Goal: Information Seeking & Learning: Learn about a topic

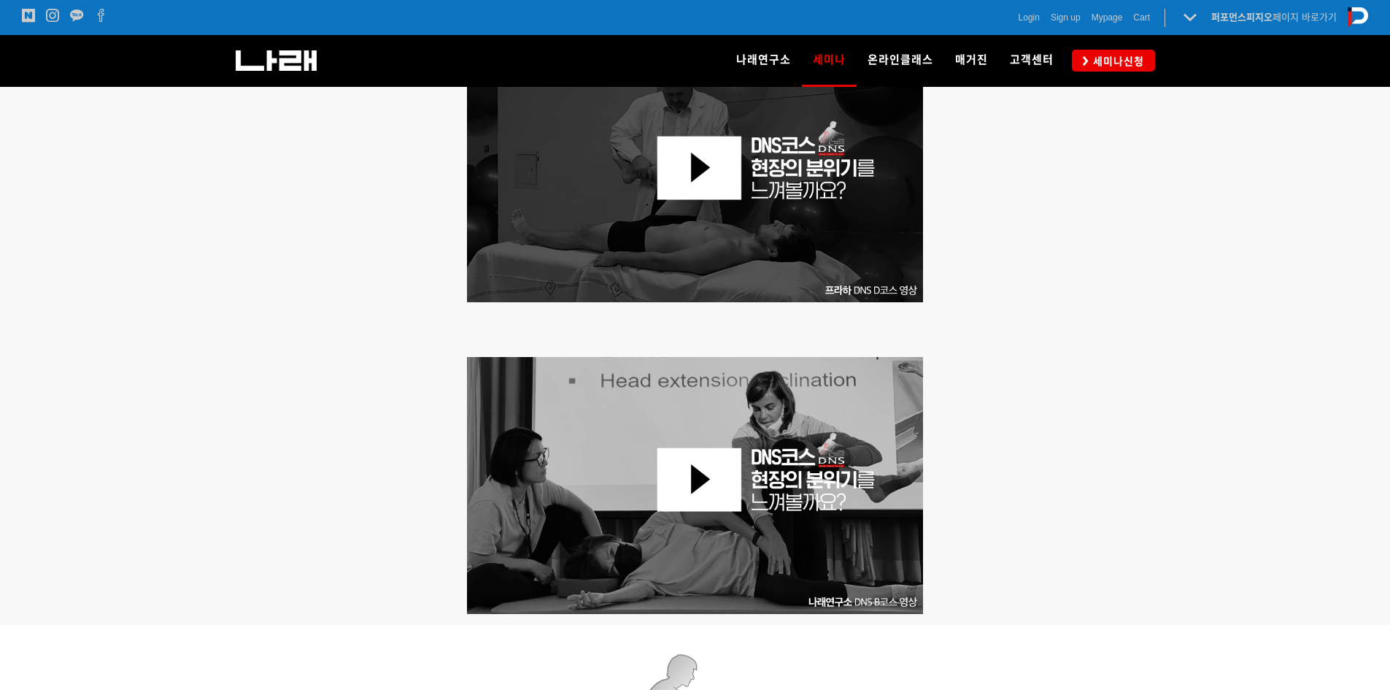
scroll to position [949, 0]
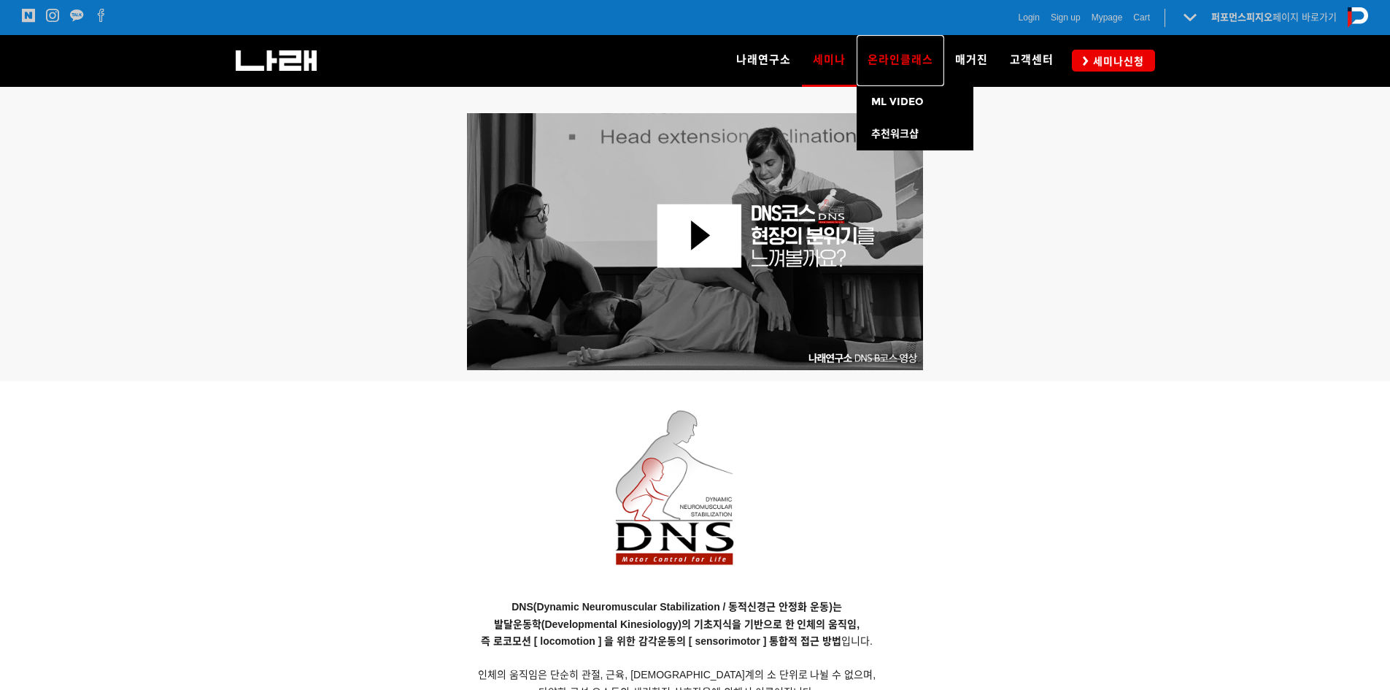
click at [895, 59] on span "온라인클래스" at bounding box center [901, 59] width 66 height 13
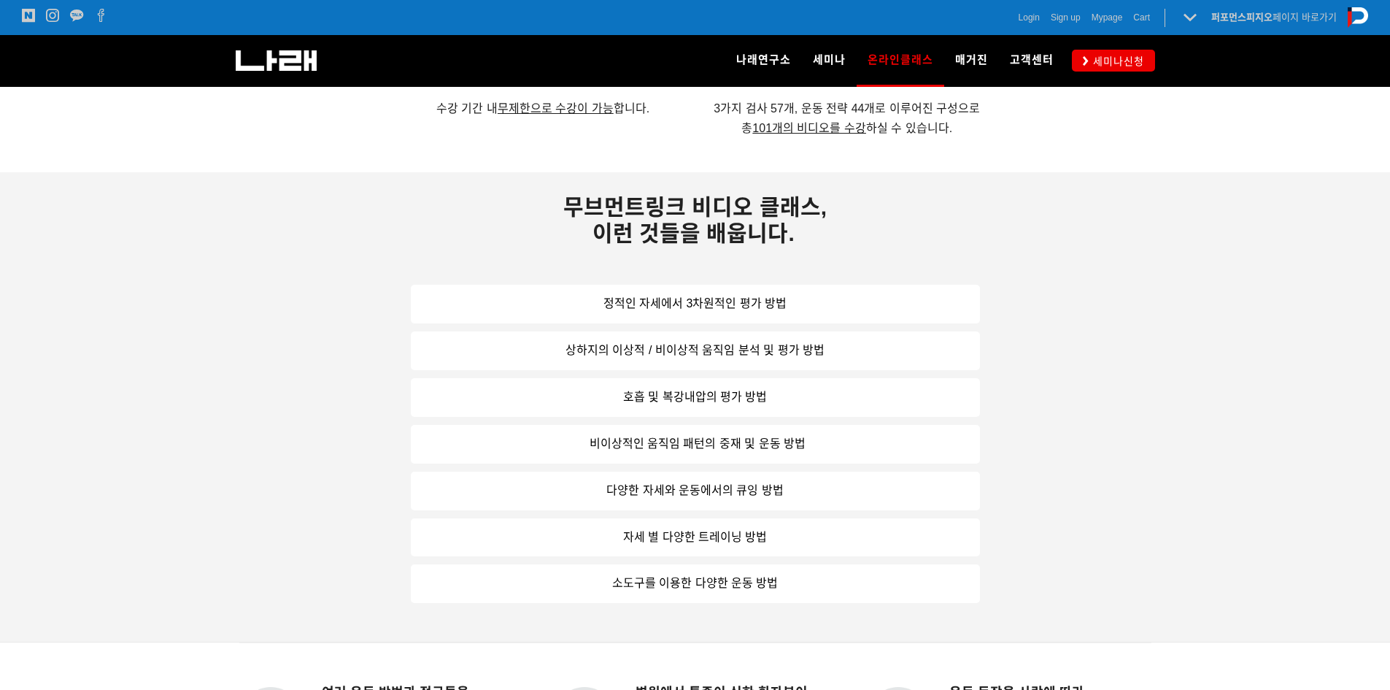
scroll to position [1094, 0]
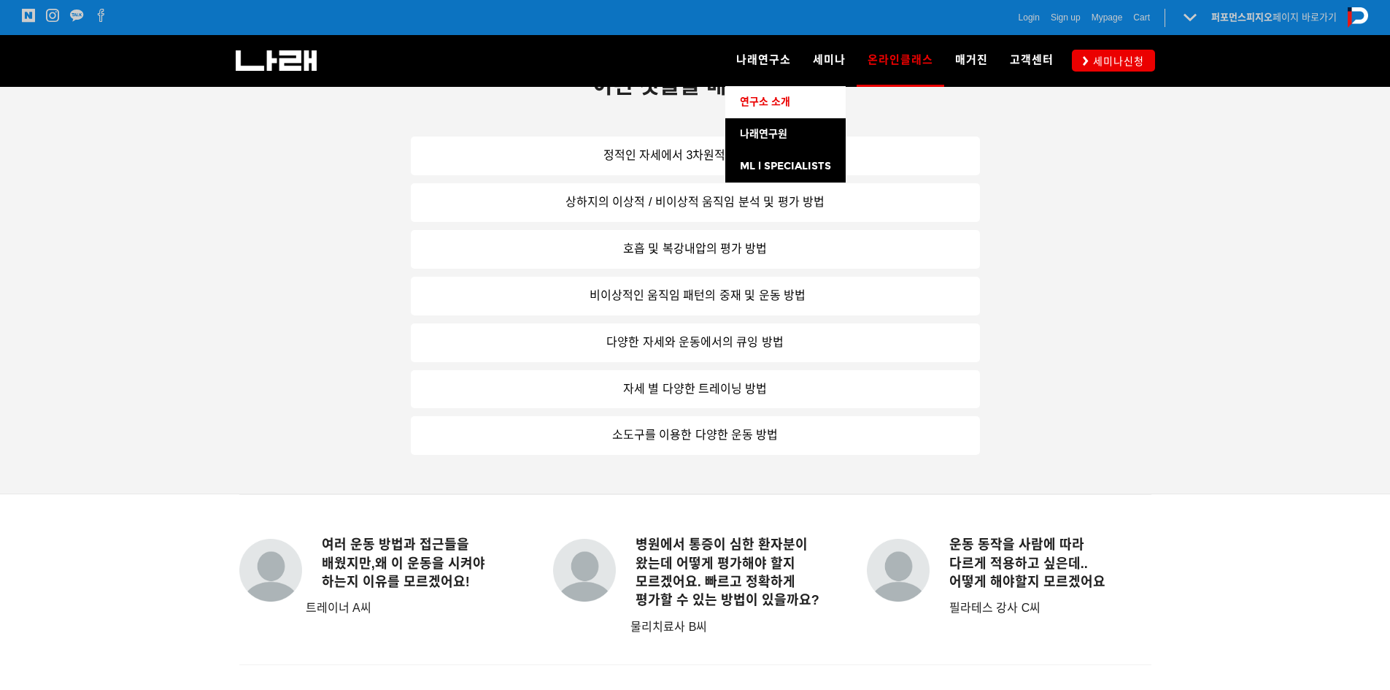
click at [776, 103] on span "연구소 소개" at bounding box center [765, 102] width 50 height 12
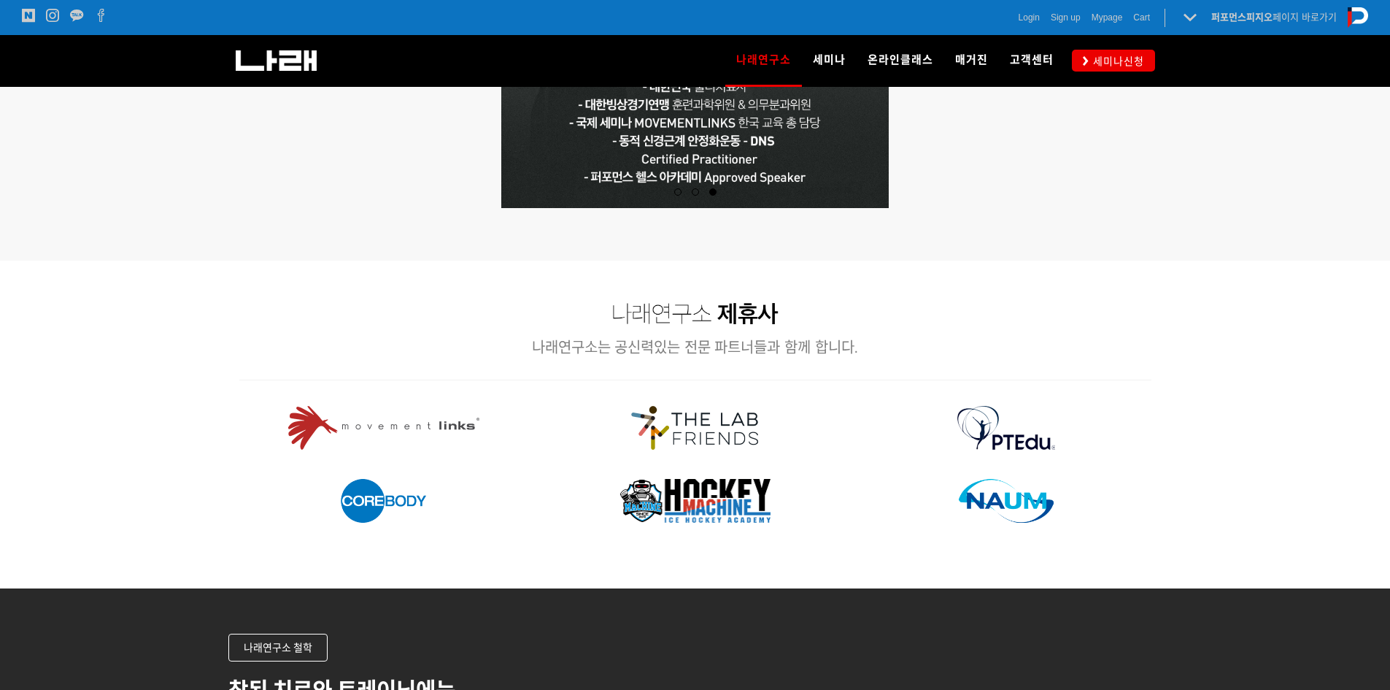
scroll to position [1532, 0]
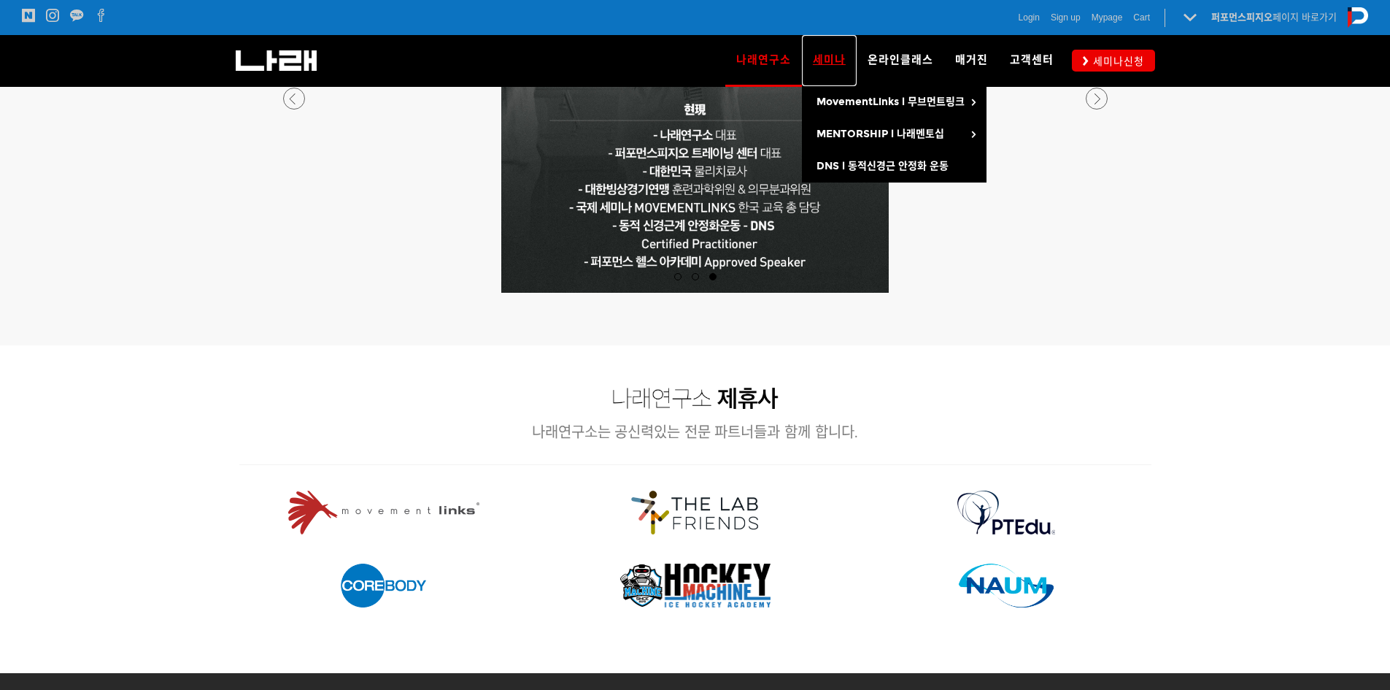
click at [807, 64] on link "세미나" at bounding box center [829, 60] width 55 height 51
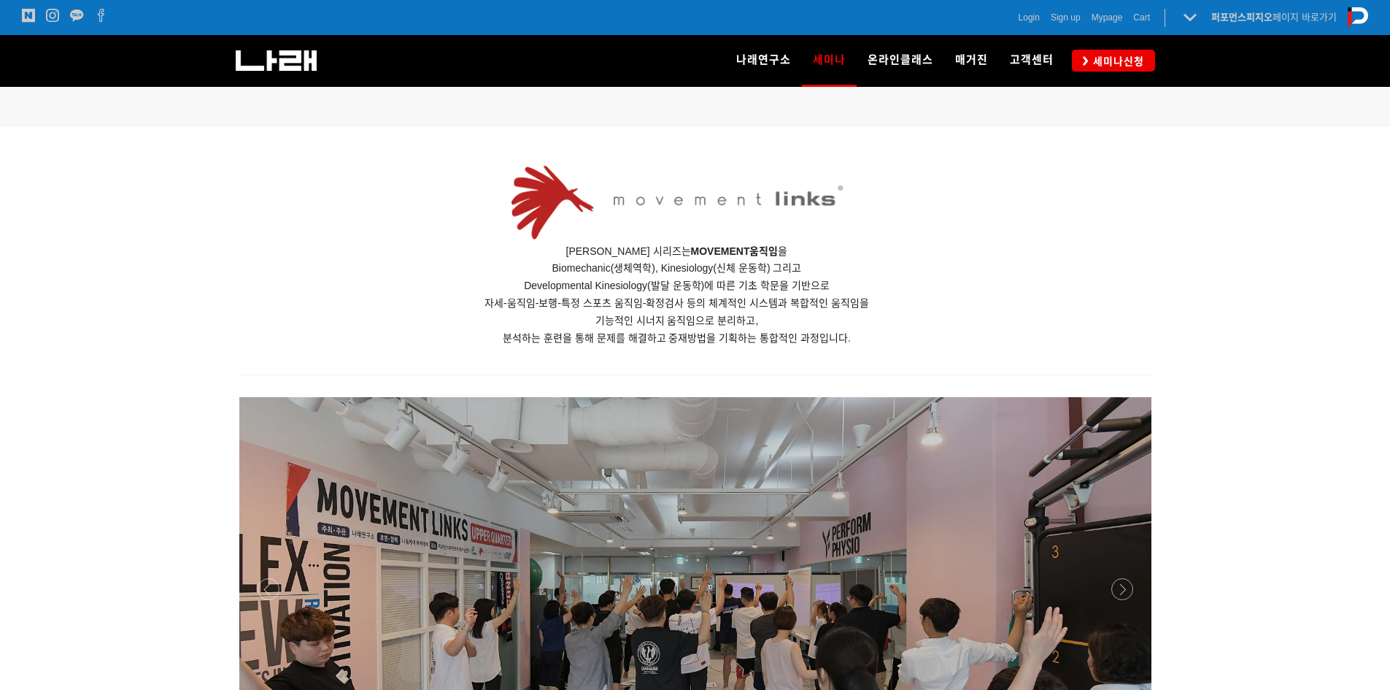
scroll to position [657, 0]
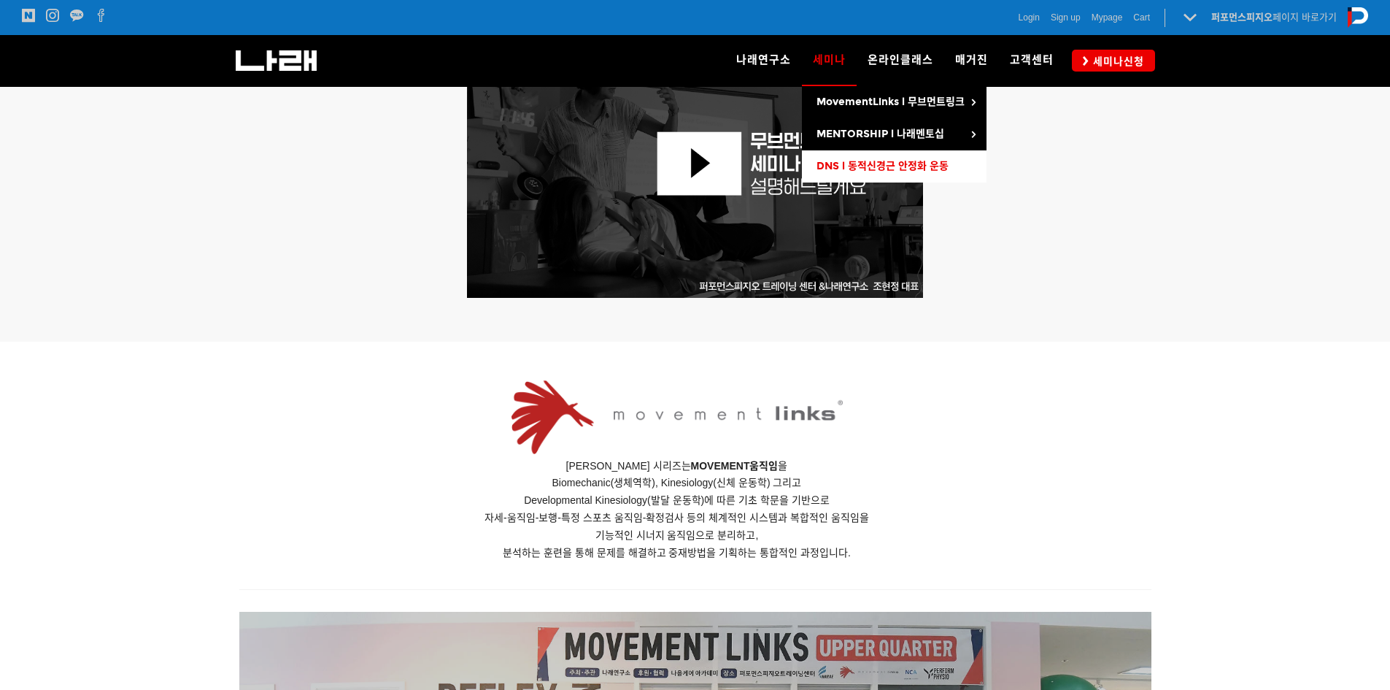
click at [887, 160] on span "DNS l 동적신경근 안정화 운동" at bounding box center [882, 166] width 132 height 12
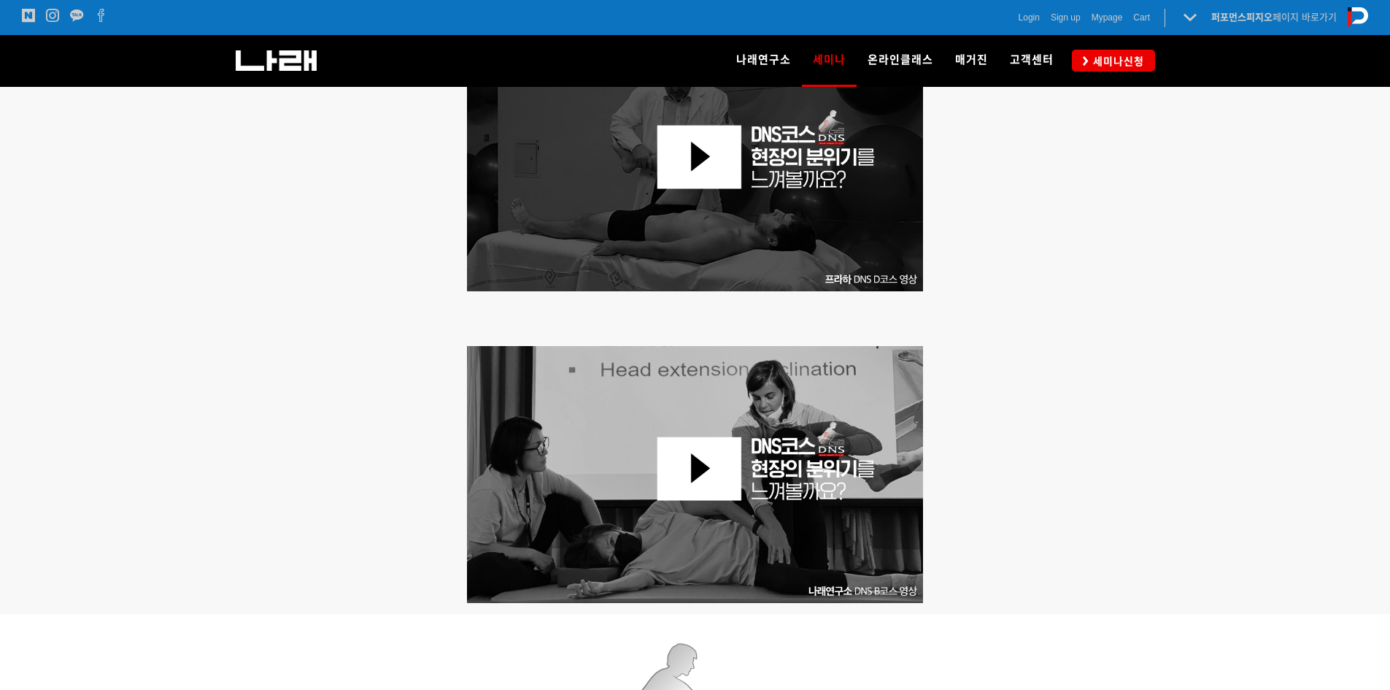
scroll to position [511, 0]
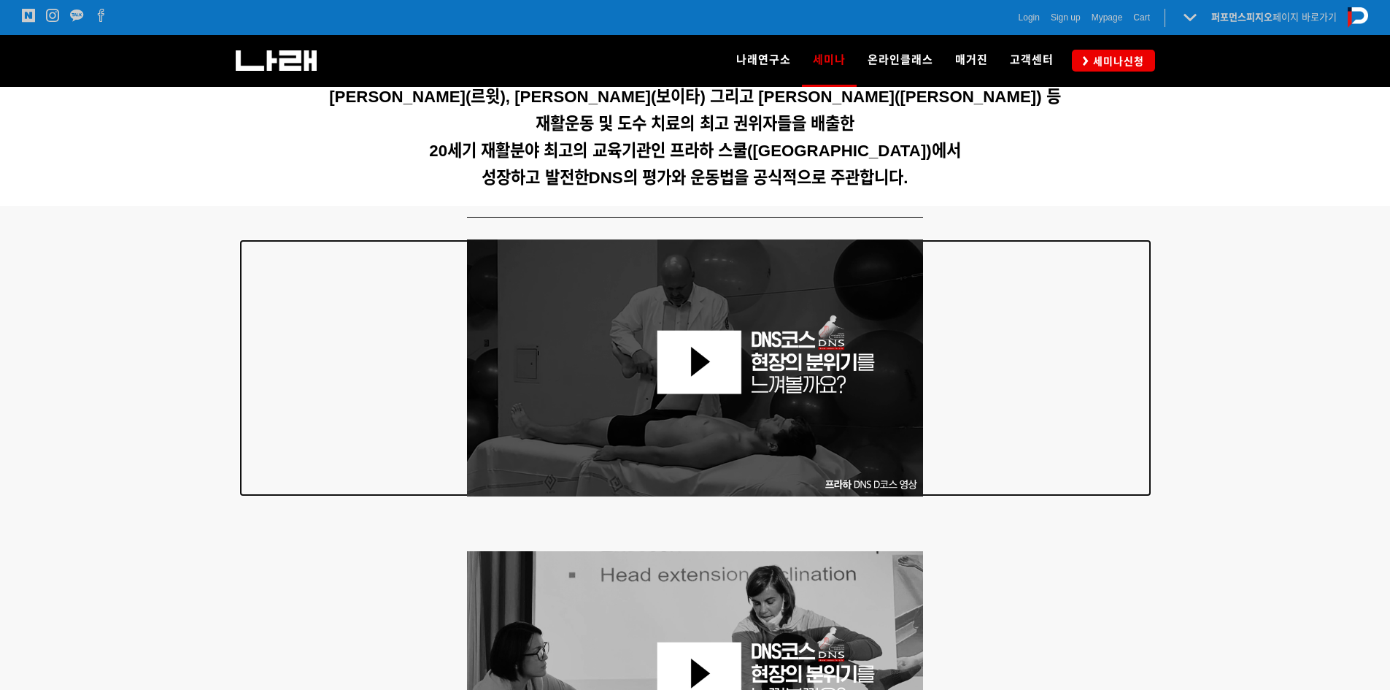
drag, startPoint x: 689, startPoint y: 366, endPoint x: 696, endPoint y: 368, distance: 7.4
click at [691, 366] on img at bounding box center [695, 367] width 457 height 257
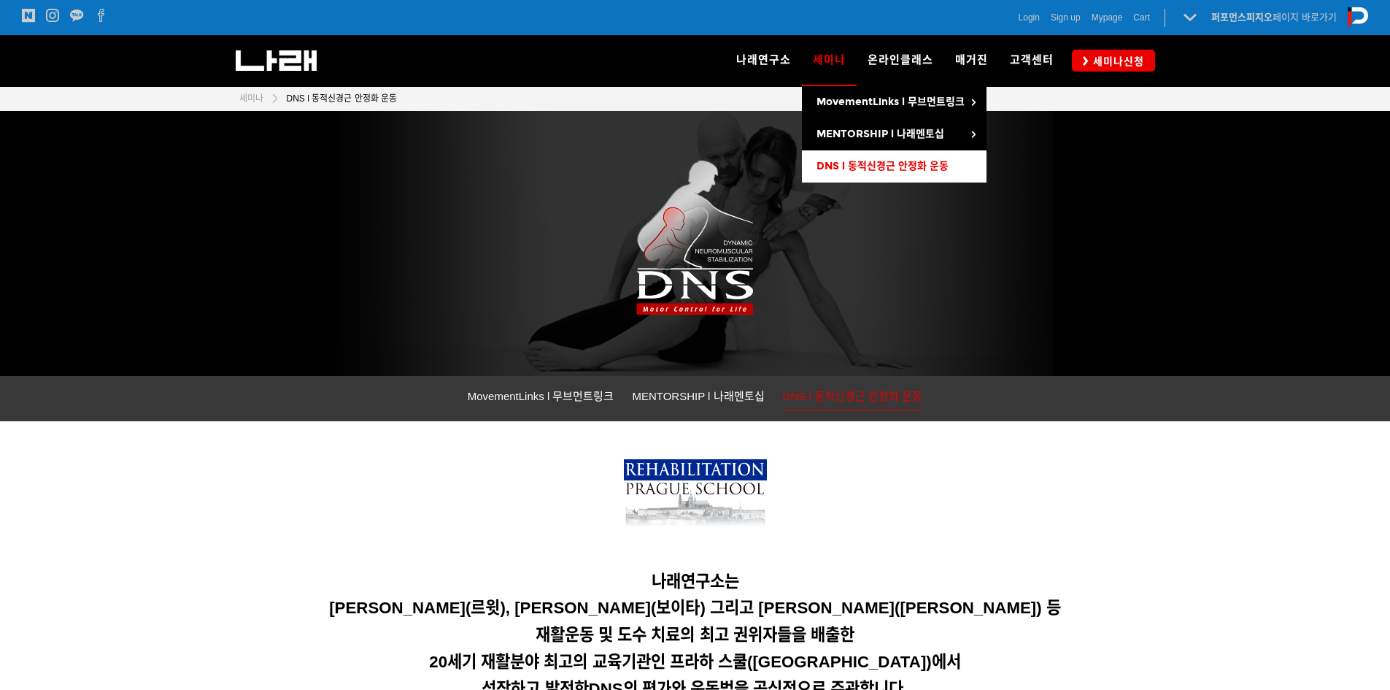
click at [870, 152] on link "DNS l 동적신경근 안정화 운동" at bounding box center [894, 166] width 185 height 32
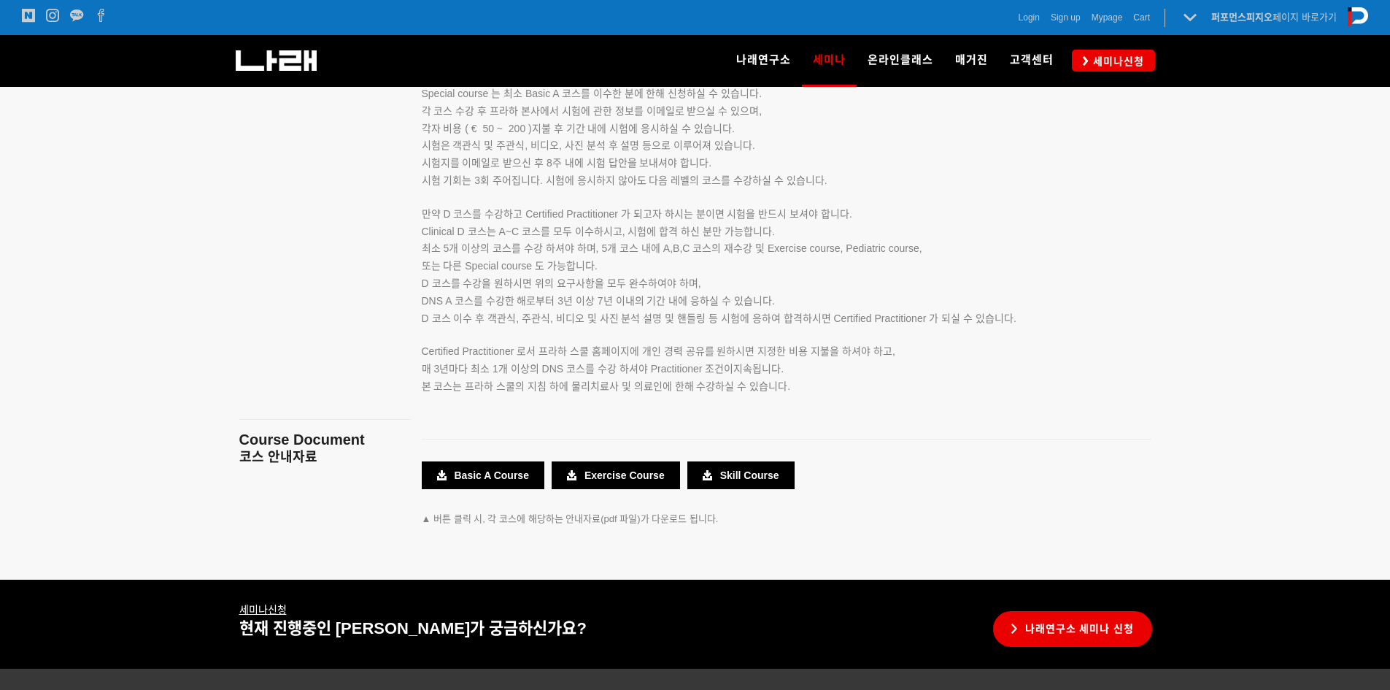
scroll to position [2610, 0]
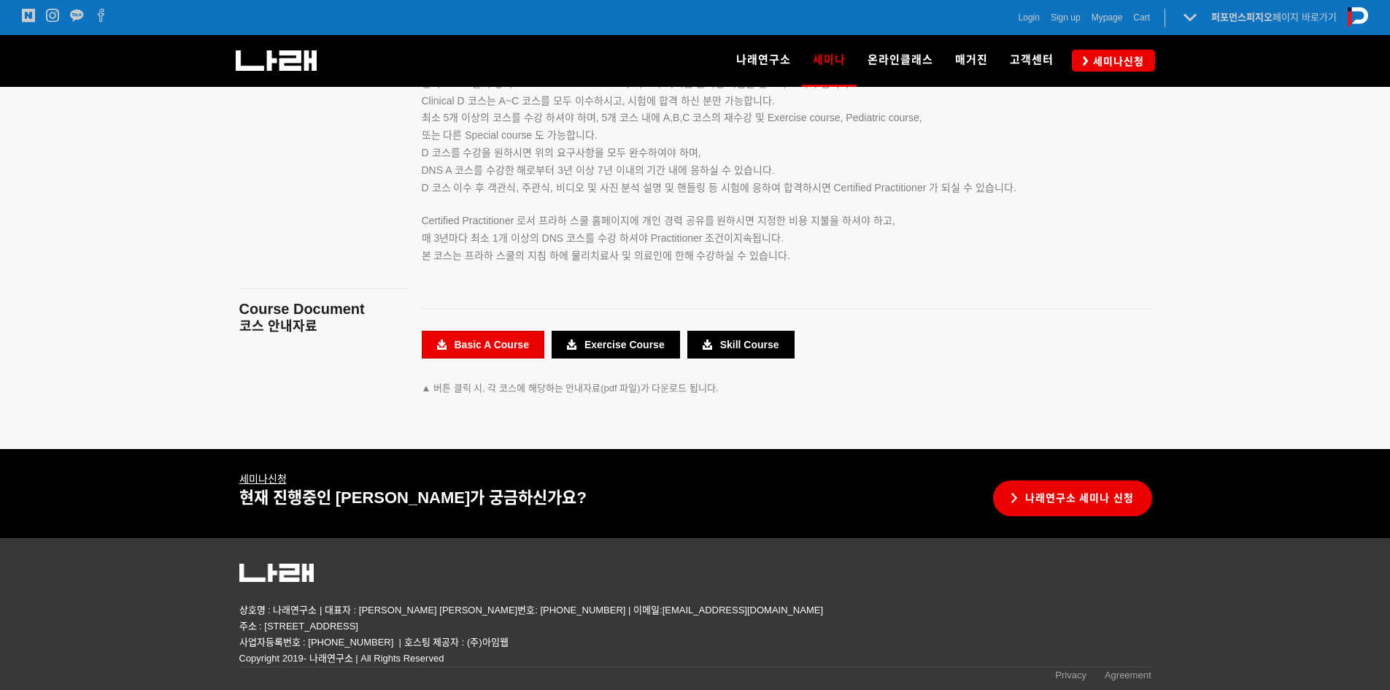
click at [457, 339] on link "Basic A Course" at bounding box center [483, 345] width 123 height 28
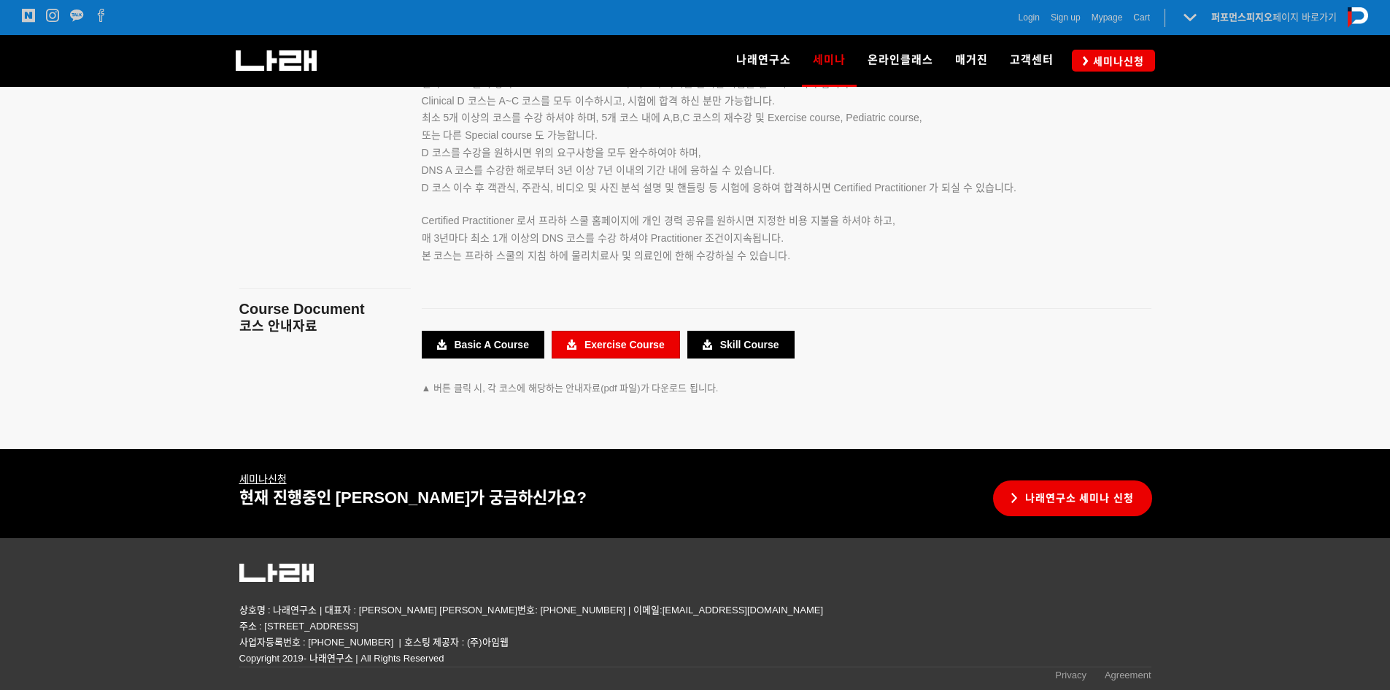
click at [651, 350] on link "Exercise Course" at bounding box center [616, 345] width 128 height 28
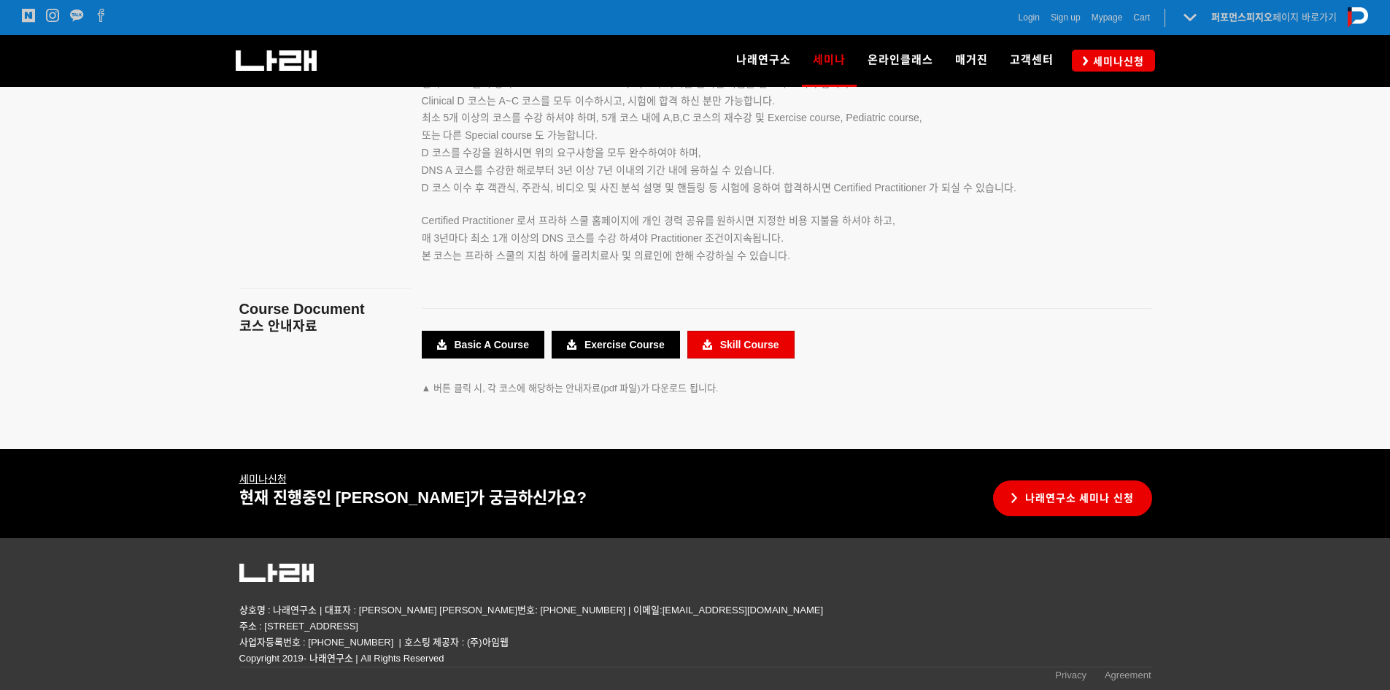
click at [778, 341] on link "Skill Course" at bounding box center [740, 345] width 107 height 28
